Goal: Information Seeking & Learning: Find specific fact

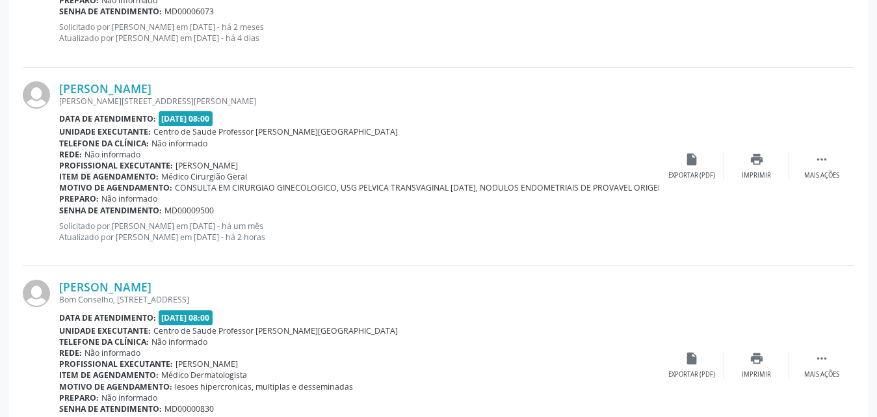
scroll to position [1445, 0]
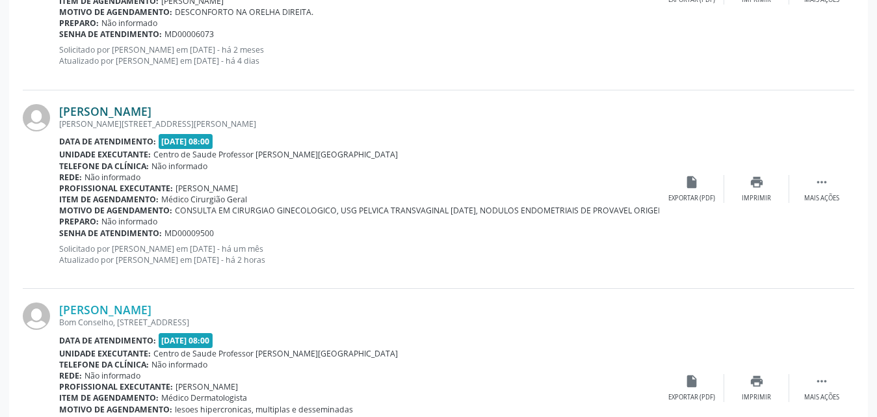
click at [120, 107] on link "[PERSON_NAME]" at bounding box center [105, 111] width 92 height 14
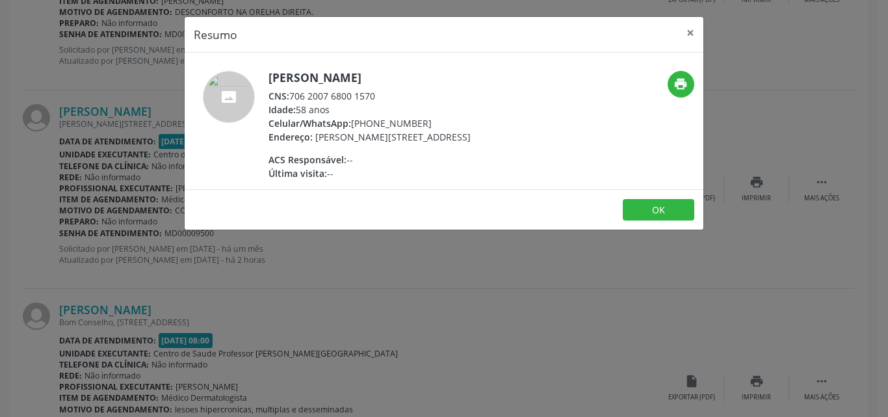
drag, startPoint x: 291, startPoint y: 96, endPoint x: 352, endPoint y: 103, distance: 60.9
click at [387, 99] on div "CNS: 706 2007 6800 1570" at bounding box center [369, 96] width 202 height 14
copy div "706 2007 6800 1570"
click at [687, 34] on button "×" at bounding box center [690, 33] width 26 height 32
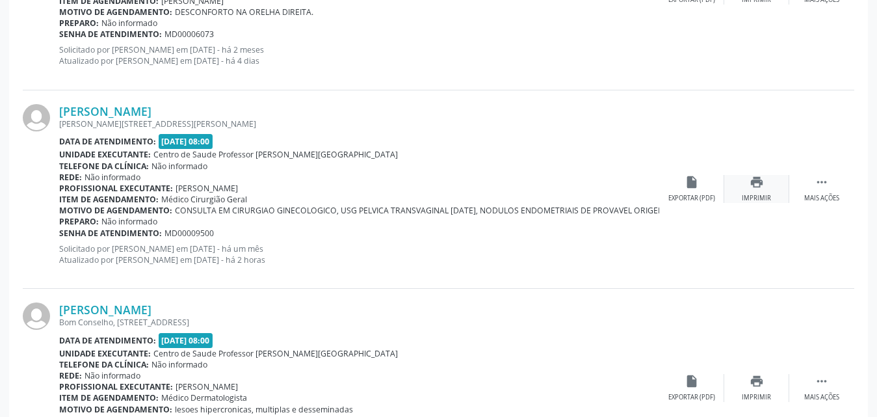
click at [762, 191] on div "print Imprimir" at bounding box center [756, 189] width 65 height 28
click at [111, 107] on link "[PERSON_NAME]" at bounding box center [105, 111] width 92 height 14
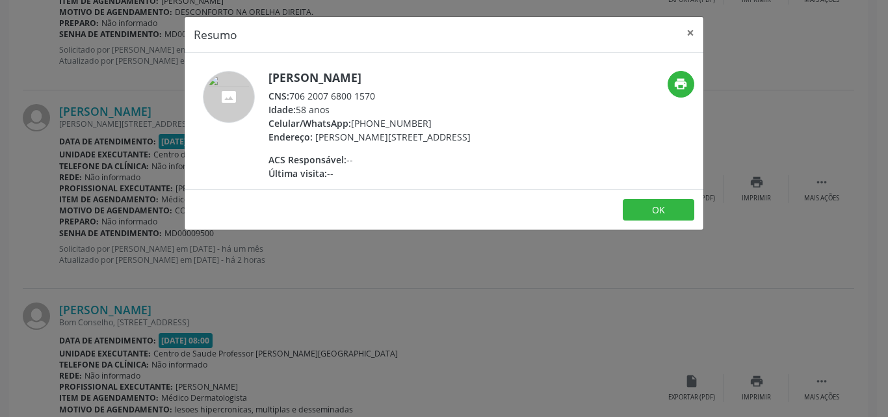
drag, startPoint x: 291, startPoint y: 94, endPoint x: 389, endPoint y: 89, distance: 98.3
click at [389, 89] on div "CNS: 706 2007 6800 1570" at bounding box center [369, 96] width 202 height 14
copy div "706 2007 6800 1570"
click at [692, 36] on button "×" at bounding box center [690, 33] width 26 height 32
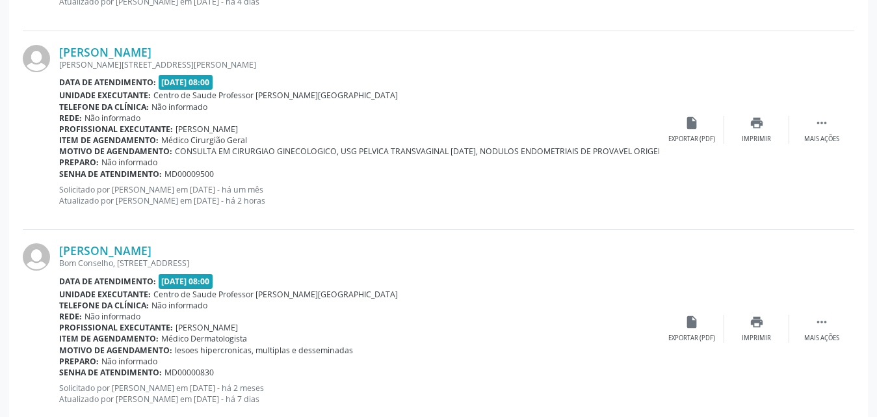
scroll to position [1575, 0]
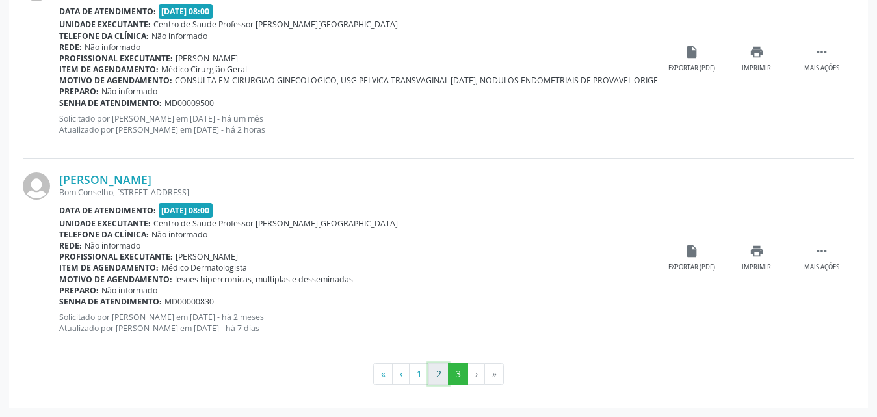
click at [437, 380] on button "2" at bounding box center [438, 374] width 20 height 22
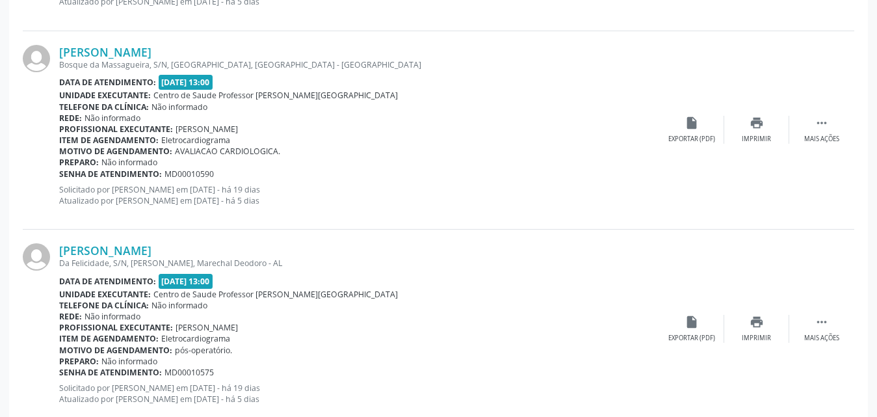
scroll to position [3161, 0]
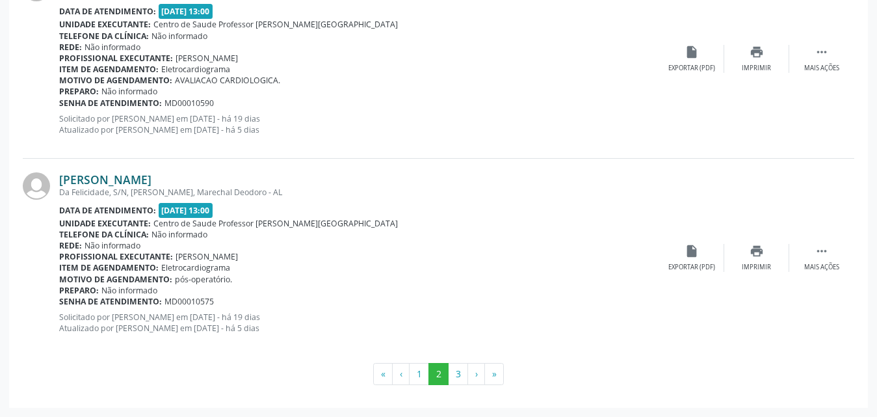
click at [98, 177] on link "[PERSON_NAME]" at bounding box center [105, 179] width 92 height 14
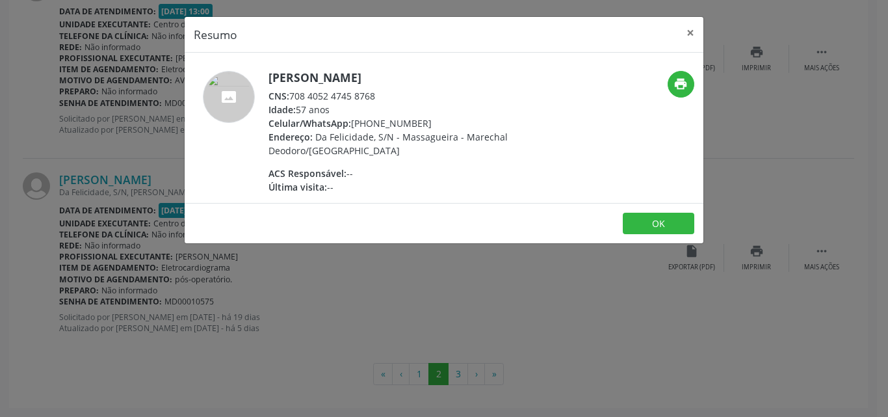
drag, startPoint x: 293, startPoint y: 97, endPoint x: 385, endPoint y: 95, distance: 93.0
click at [385, 95] on div "CNS: 708 4052 4745 8768" at bounding box center [394, 96] width 253 height 14
copy div "708 4052 4745 8768"
click at [689, 27] on button "×" at bounding box center [690, 33] width 26 height 32
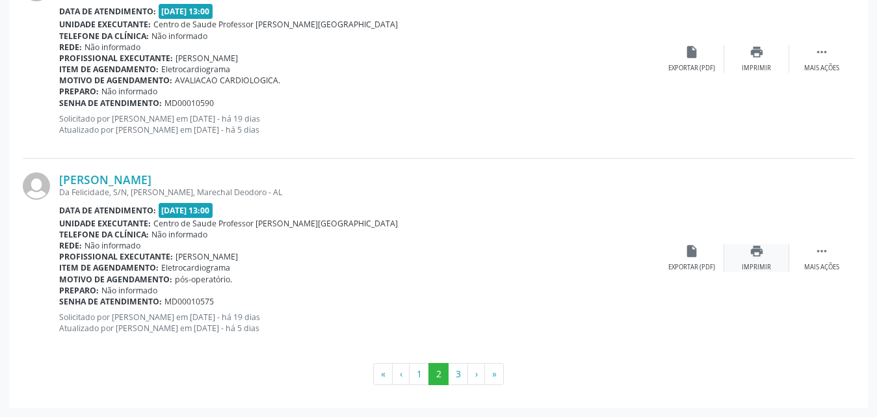
click at [756, 255] on icon "print" at bounding box center [756, 251] width 14 height 14
click at [414, 377] on button "1" at bounding box center [419, 374] width 20 height 22
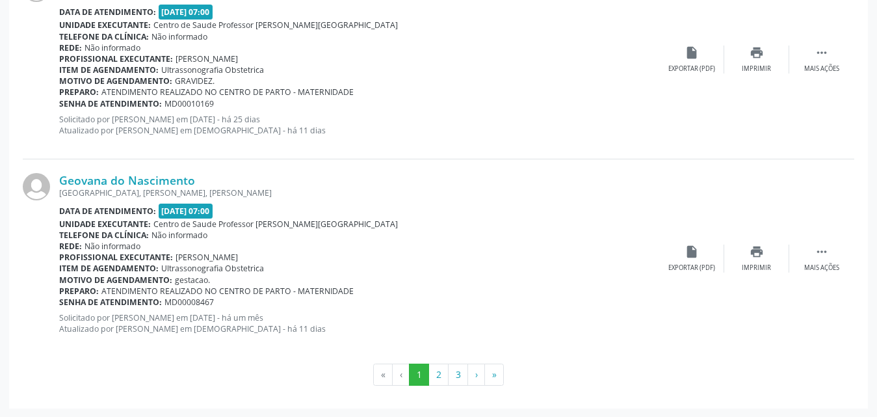
scroll to position [3188, 0]
click at [437, 373] on button "2" at bounding box center [438, 374] width 20 height 22
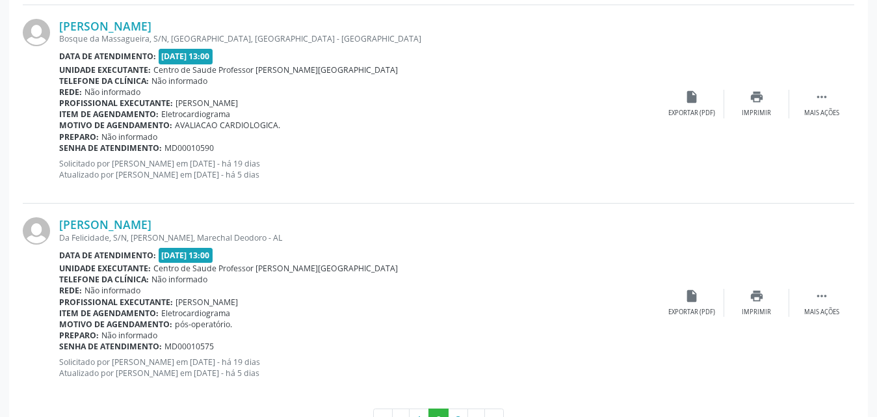
scroll to position [3149, 0]
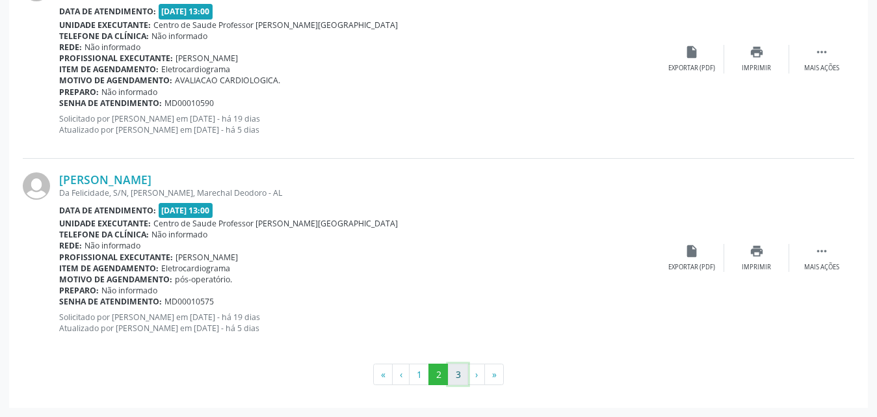
click at [460, 374] on button "3" at bounding box center [458, 374] width 20 height 22
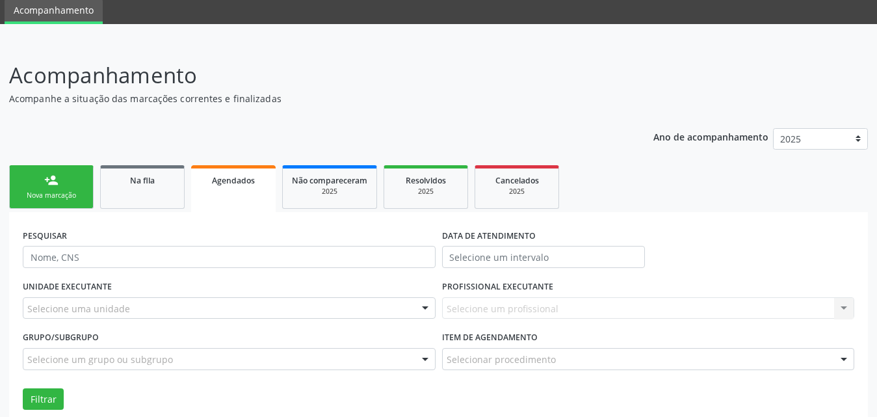
scroll to position [0, 0]
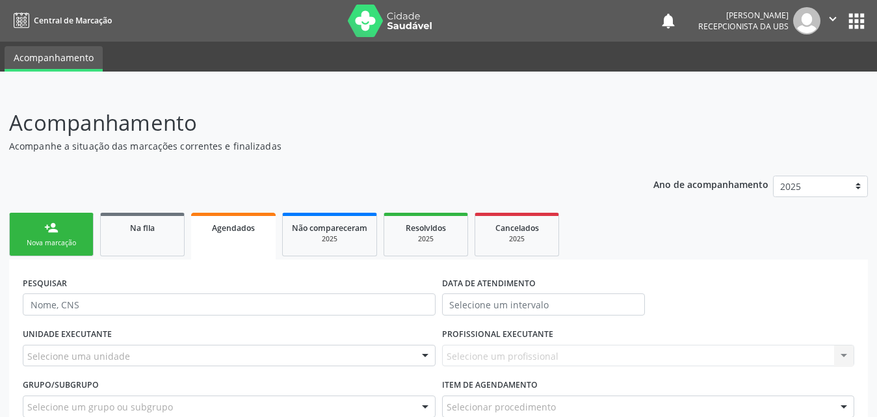
click at [75, 238] on div "Nova marcação" at bounding box center [51, 243] width 65 height 10
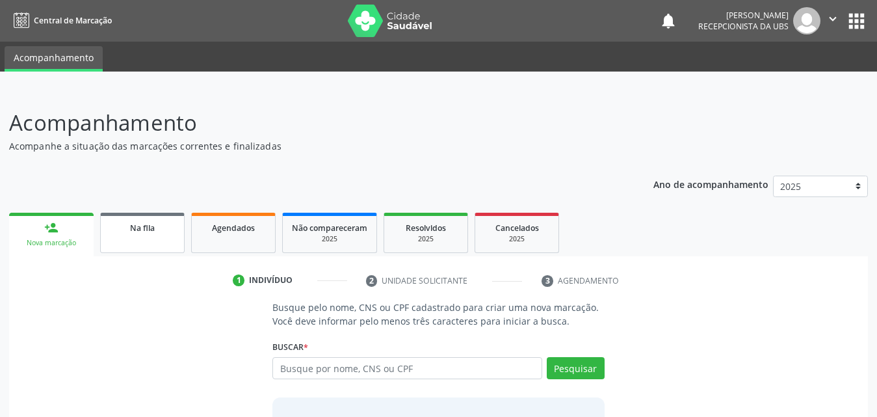
click at [143, 241] on link "Na fila" at bounding box center [142, 233] width 85 height 40
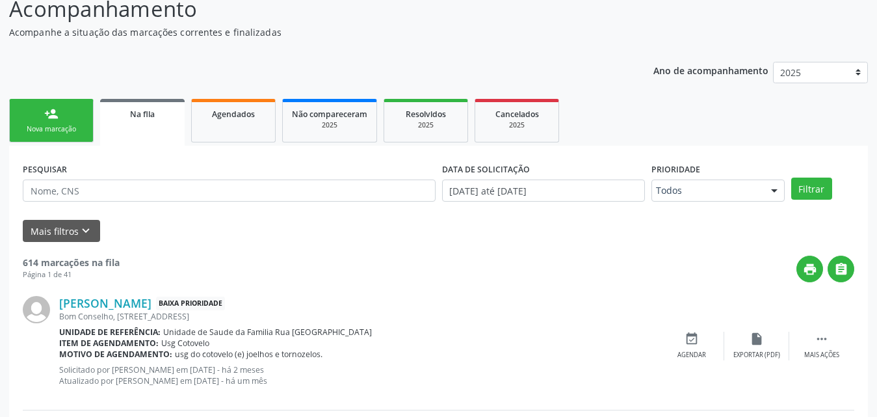
scroll to position [130, 0]
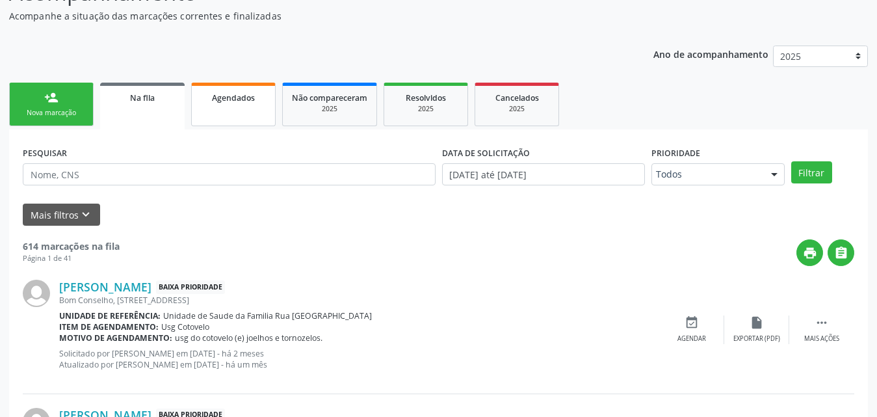
click at [233, 101] on span "Agendados" at bounding box center [233, 97] width 43 height 11
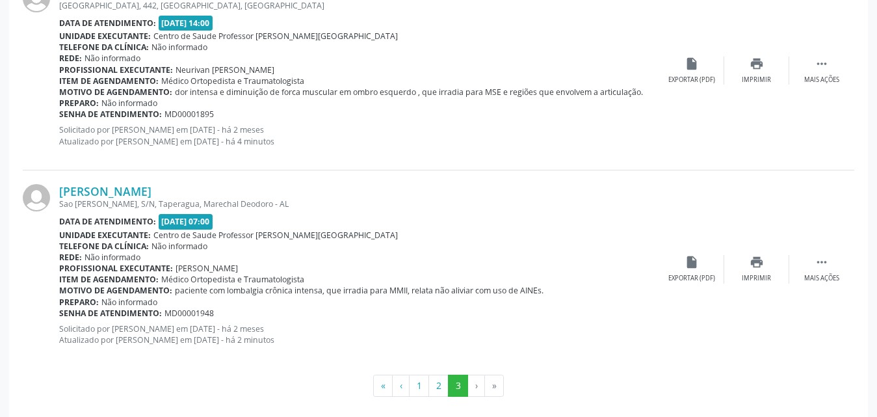
scroll to position [1442, 0]
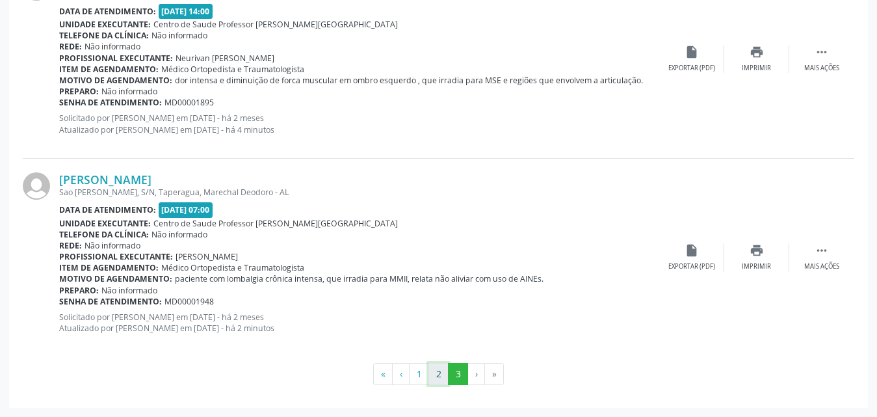
click at [441, 375] on button "2" at bounding box center [438, 374] width 20 height 22
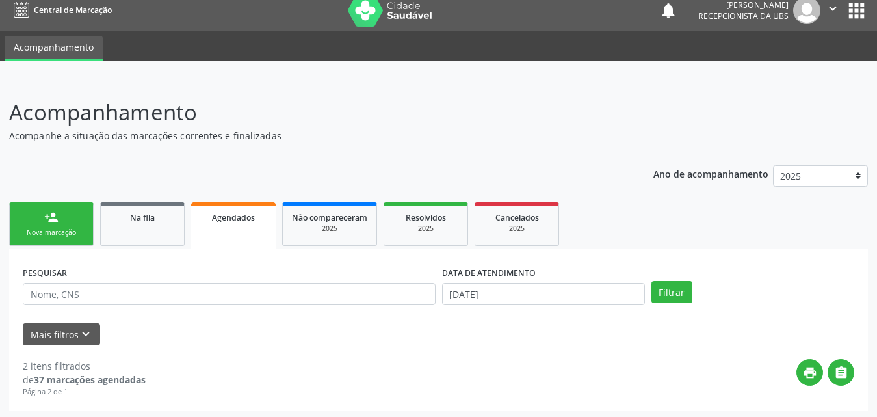
scroll to position [14, 0]
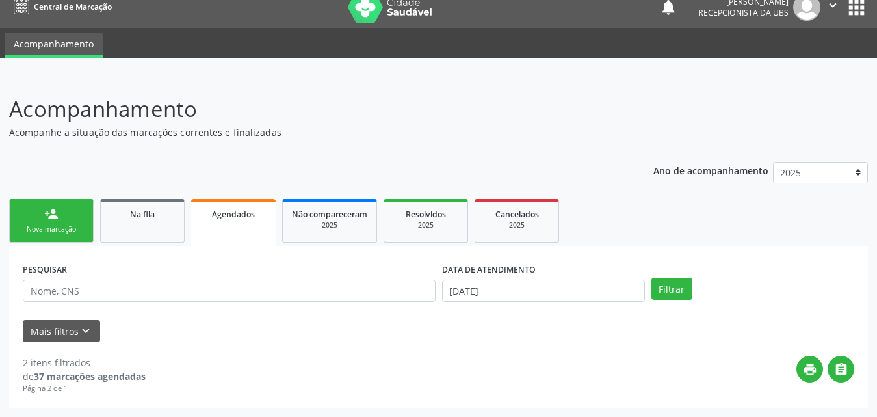
click at [245, 217] on span "Agendados" at bounding box center [233, 214] width 43 height 11
